Goal: Task Accomplishment & Management: Manage account settings

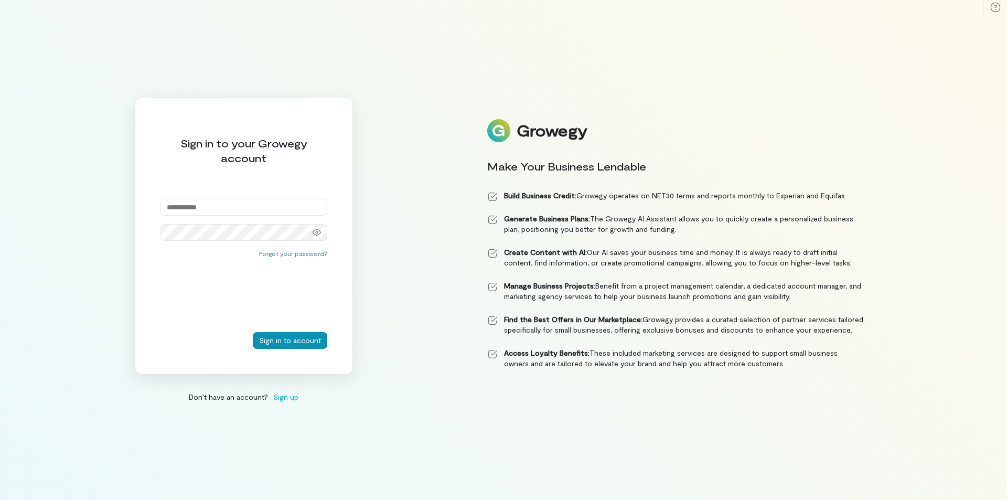
type input "**********"
click at [287, 343] on button "Sign in to account" at bounding box center [290, 340] width 74 height 17
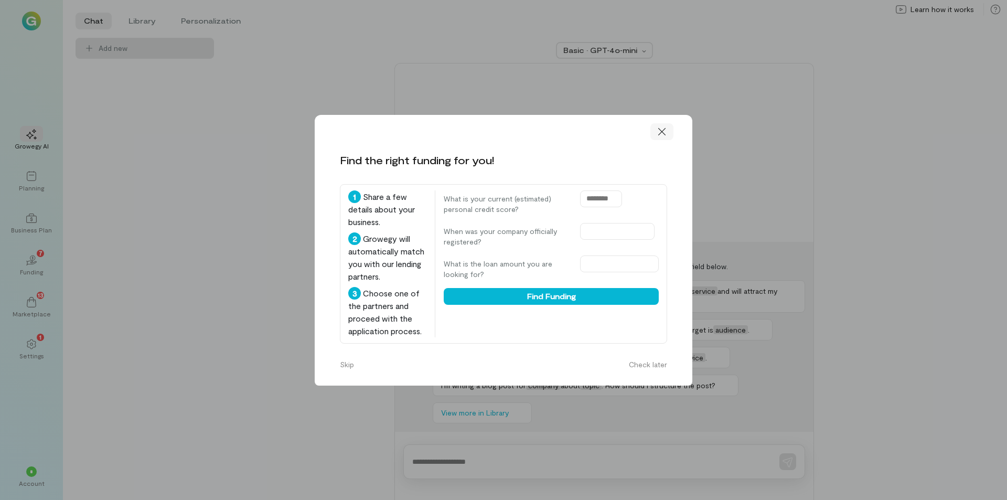
click at [662, 131] on icon at bounding box center [661, 130] width 7 height 7
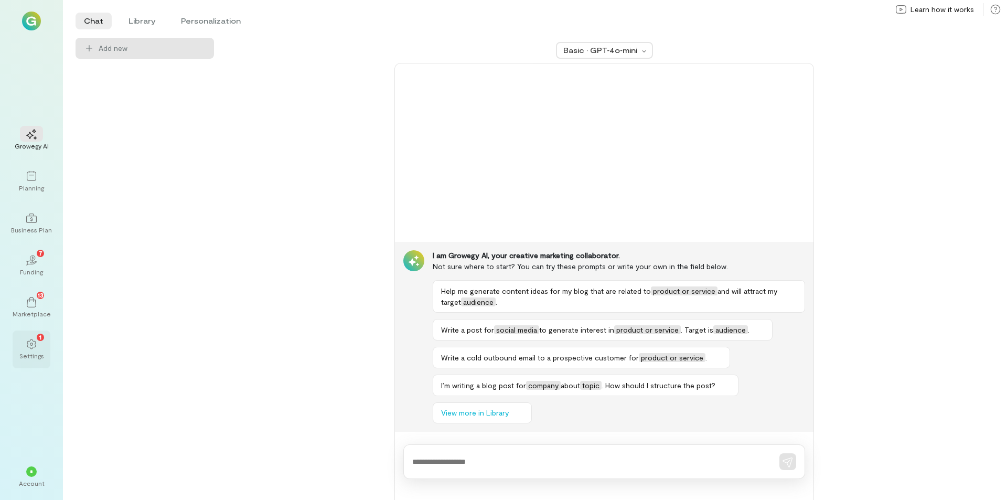
click at [38, 338] on div "1" at bounding box center [40, 336] width 7 height 7
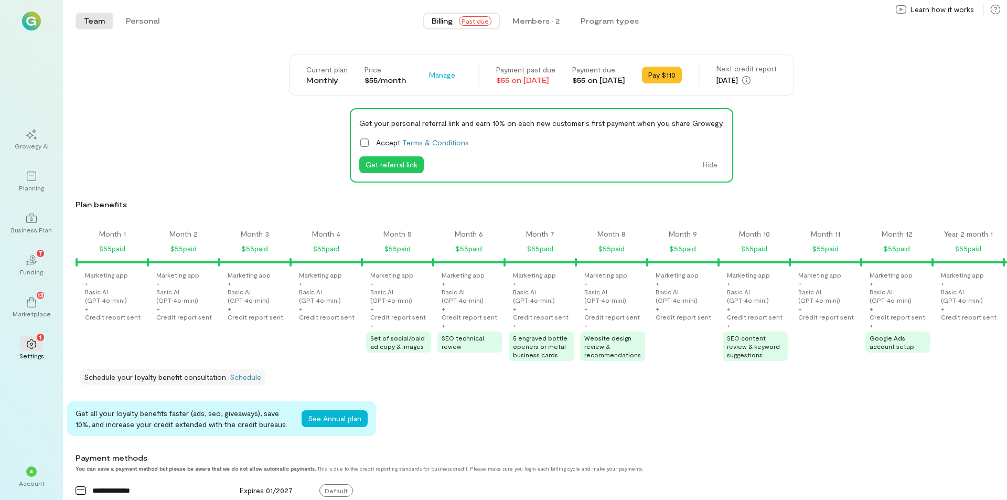
scroll to position [0, 920]
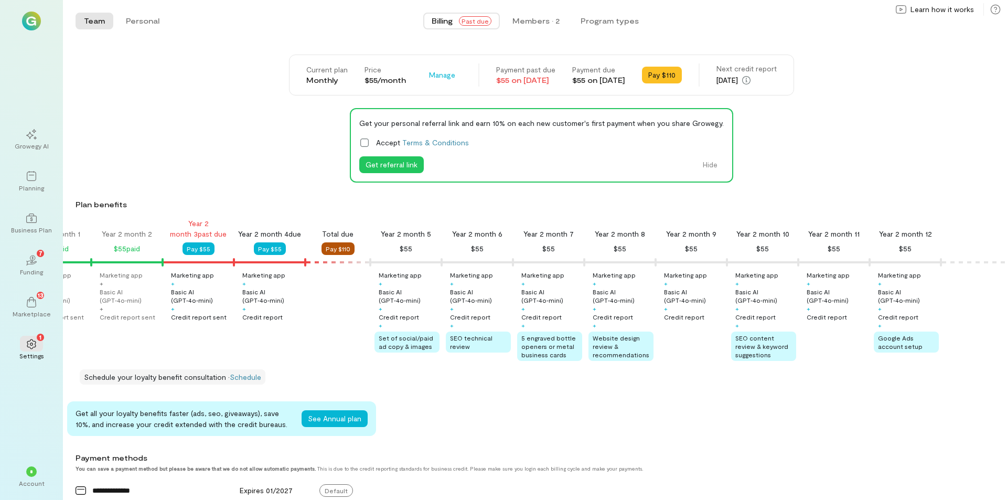
click at [324, 252] on button "Pay $110" at bounding box center [337, 248] width 33 height 13
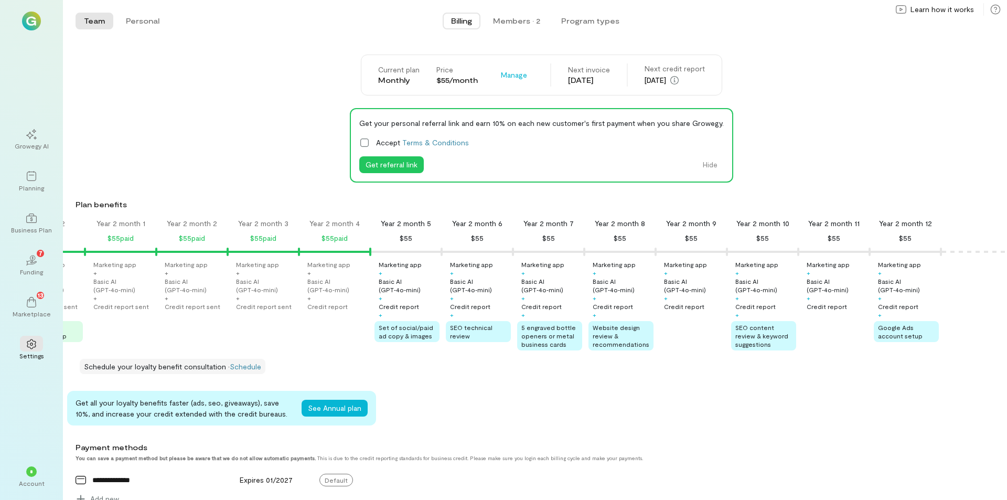
scroll to position [0, 855]
click at [312, 307] on div "Credit report" at bounding box center [327, 306] width 40 height 8
click at [34, 308] on div "13" at bounding box center [31, 302] width 23 height 16
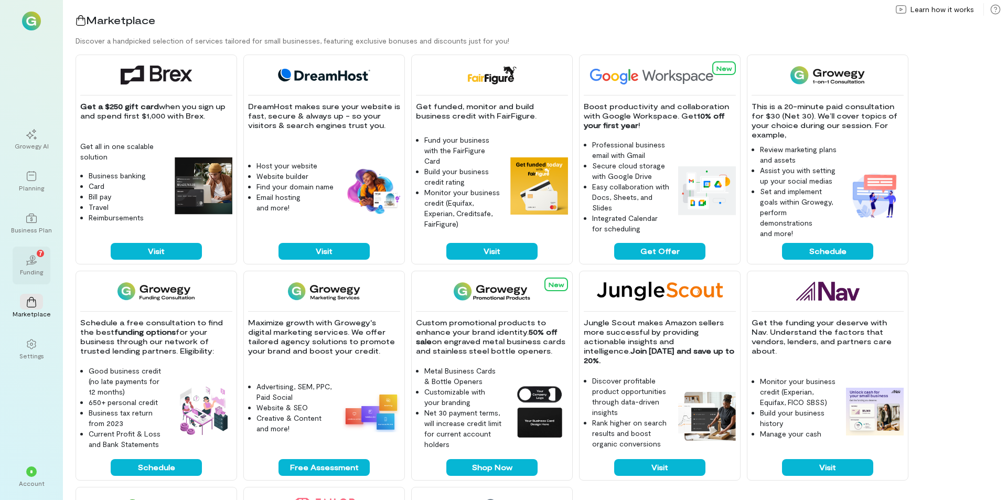
click at [39, 270] on div "Funding" at bounding box center [31, 271] width 23 height 8
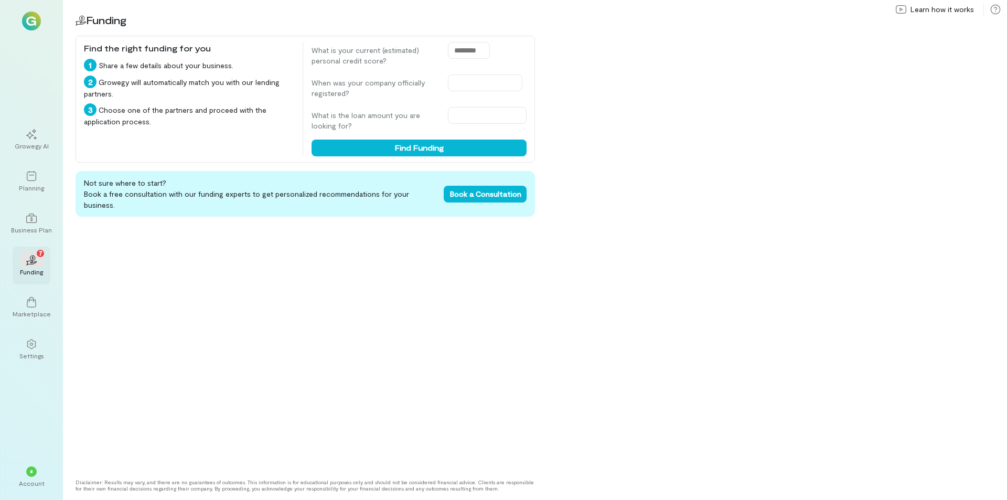
click at [42, 270] on div "Funding" at bounding box center [31, 271] width 23 height 8
click at [38, 235] on div "Business Plan" at bounding box center [32, 223] width 38 height 38
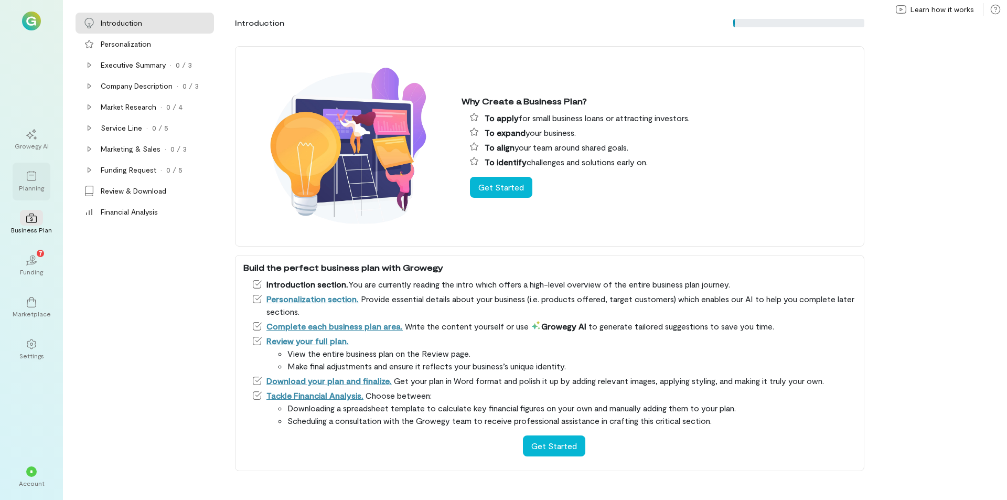
click at [33, 199] on div "Planning" at bounding box center [32, 182] width 38 height 38
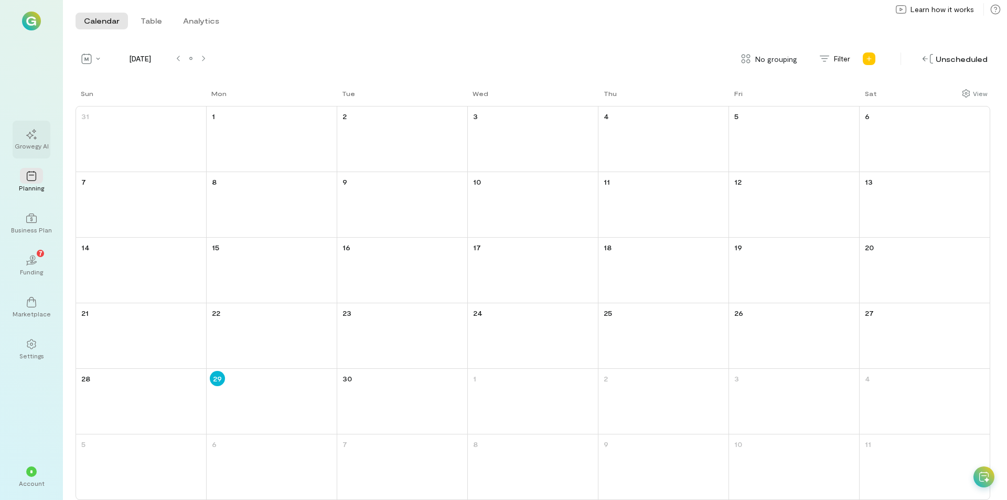
click at [44, 142] on div "Growegy AI" at bounding box center [32, 146] width 34 height 8
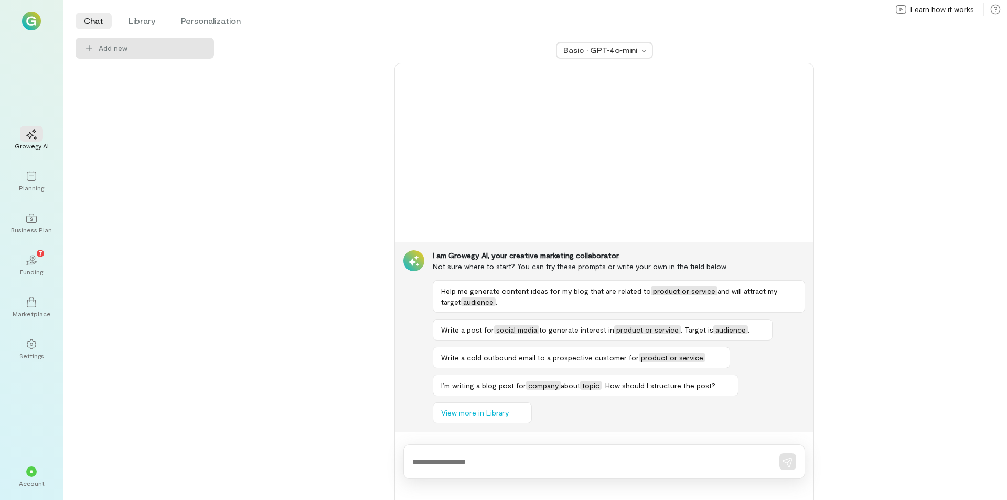
click at [31, 20] on img at bounding box center [31, 21] width 19 height 19
click at [34, 476] on div "*" at bounding box center [31, 471] width 10 height 10
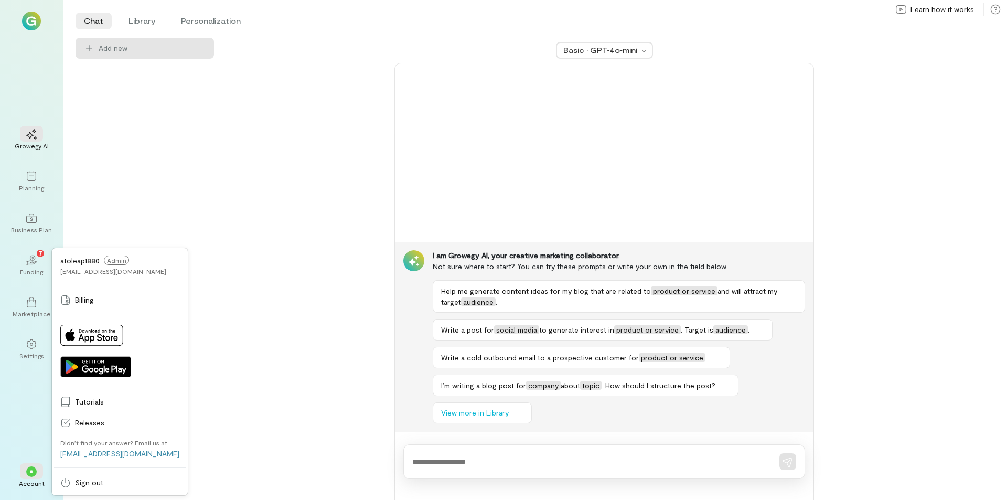
click at [228, 362] on div "Basic · GPT‑4o‑mini I am Growegy AI, your creative marketing collaborator. Not …" at bounding box center [604, 269] width 755 height 462
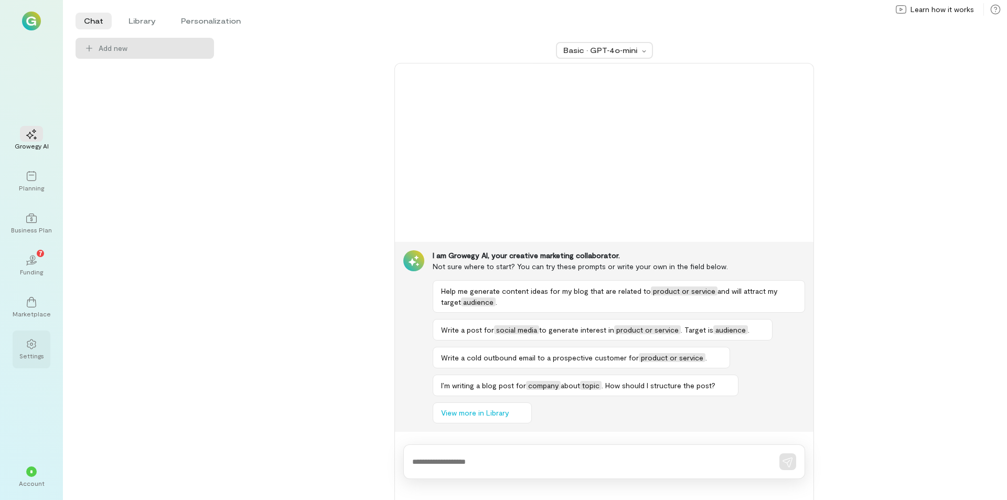
click at [48, 355] on div "Settings" at bounding box center [32, 349] width 38 height 38
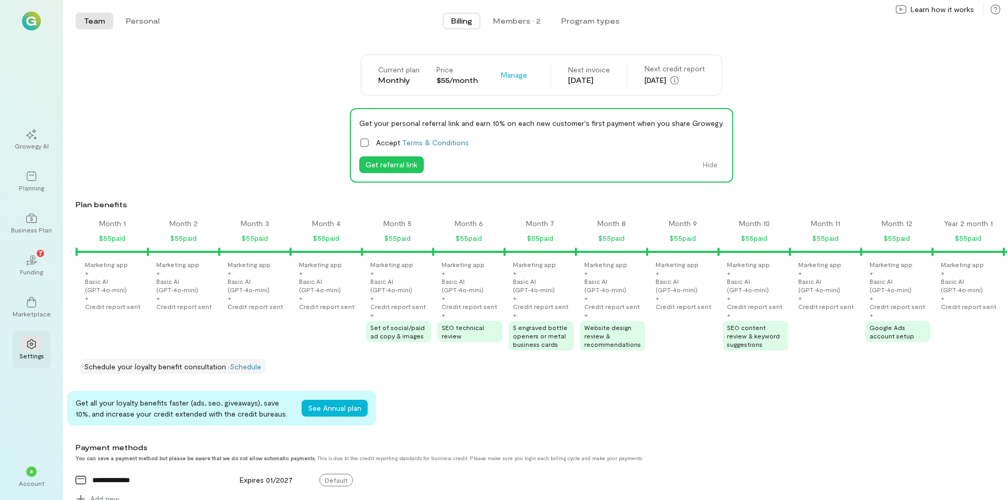
scroll to position [0, 855]
